Goal: Information Seeking & Learning: Learn about a topic

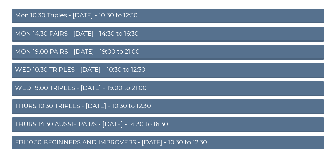
scroll to position [75, 0]
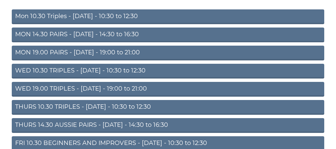
click at [63, 76] on link "WED 10.30 TRIPLES - Wednesday - 10:30 to 12:30" at bounding box center [168, 71] width 313 height 15
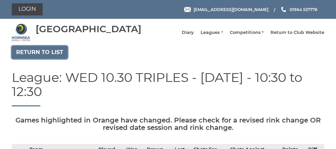
click at [34, 59] on link "Return to list" at bounding box center [40, 52] width 56 height 13
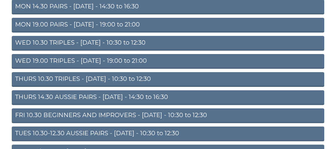
scroll to position [103, 0]
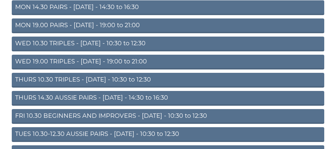
click at [92, 88] on link "THURS 10.30 TRIPLES - Thursday - 10:30 to 12:30" at bounding box center [168, 80] width 313 height 15
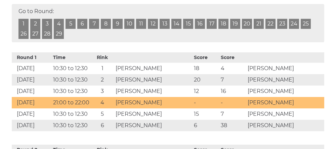
scroll to position [309, 0]
